Goal: Find specific page/section: Find specific page/section

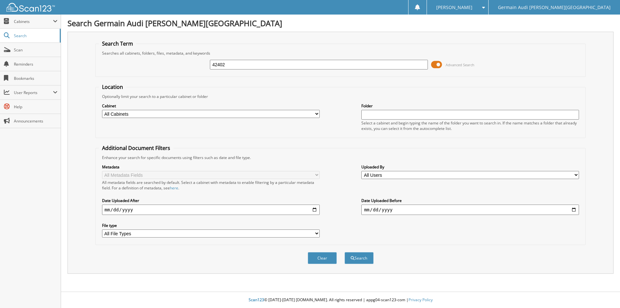
type input "42402"
click at [344, 252] on button "Search" at bounding box center [358, 258] width 29 height 12
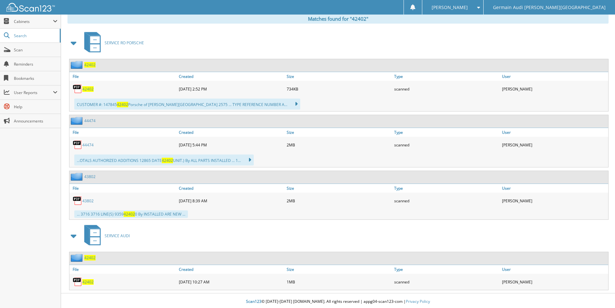
scroll to position [271, 0]
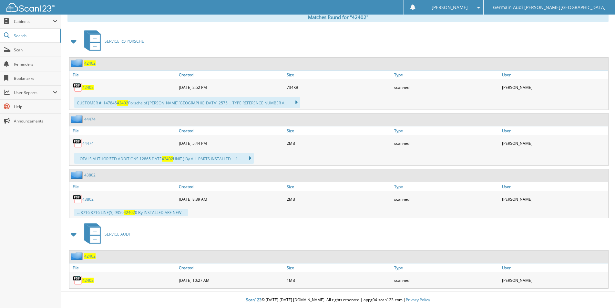
click at [86, 280] on span "42402" at bounding box center [87, 279] width 11 height 5
